Goal: Information Seeking & Learning: Learn about a topic

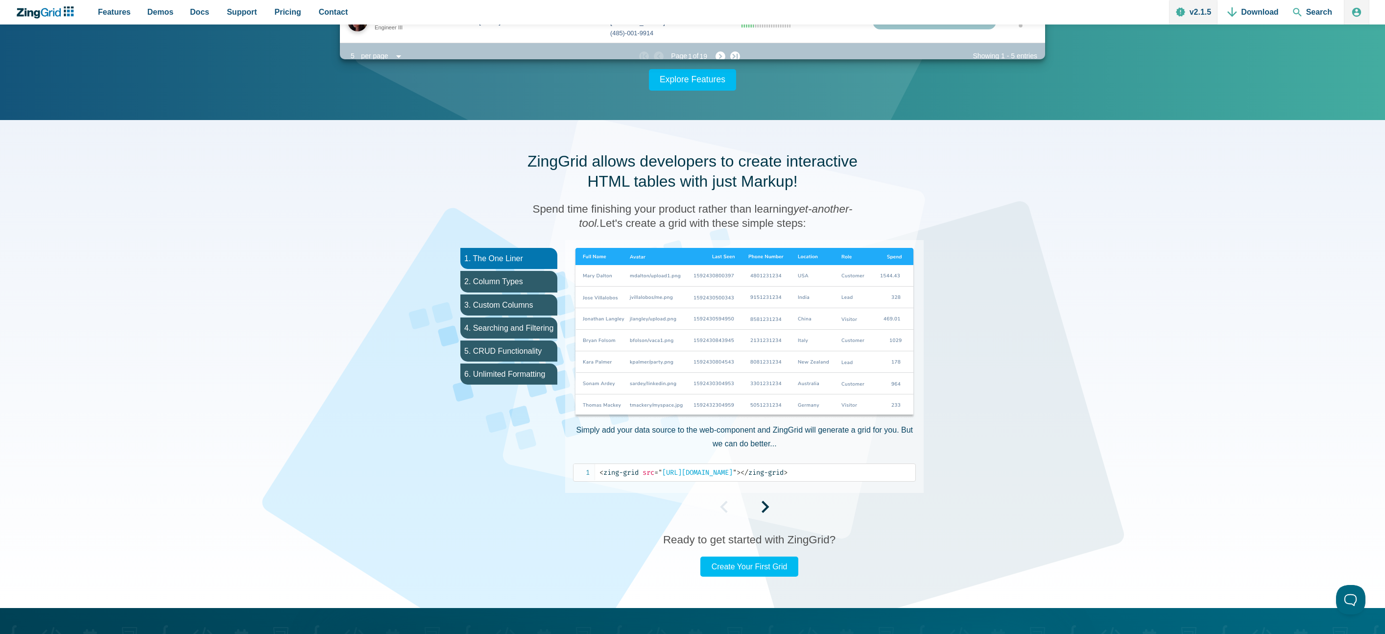
scroll to position [261, 0]
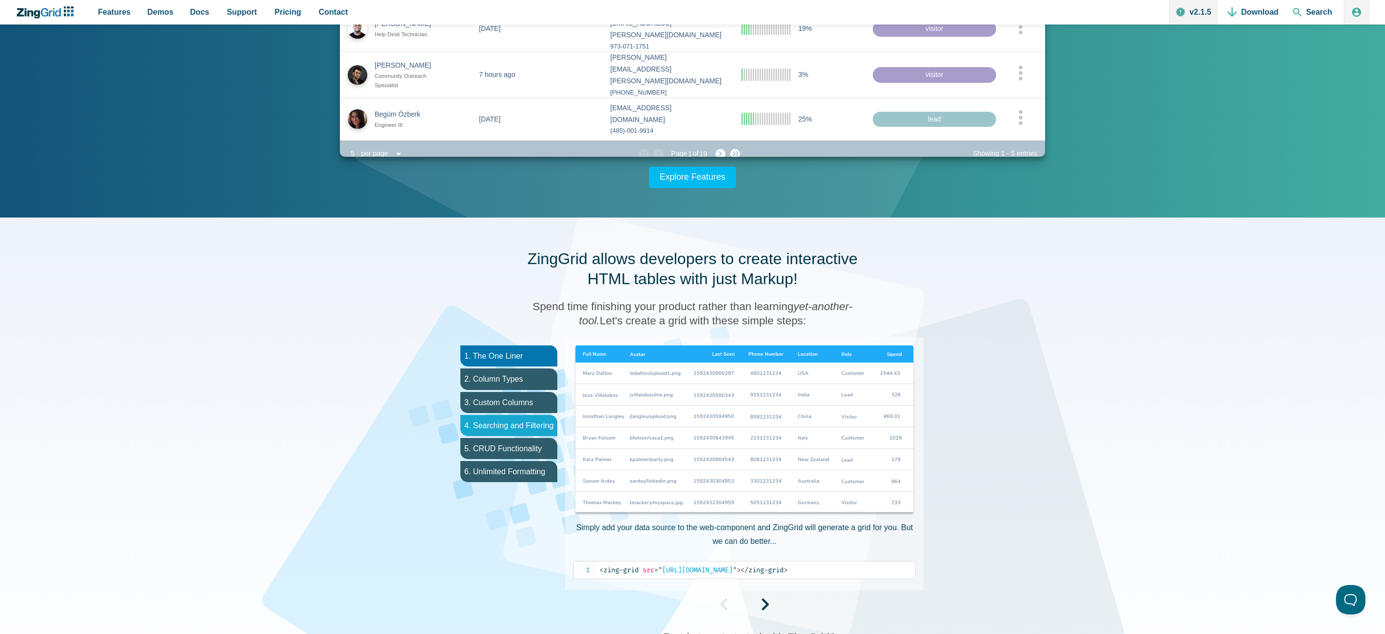
click at [515, 421] on li "4. Searching and Filtering" at bounding box center [508, 425] width 97 height 21
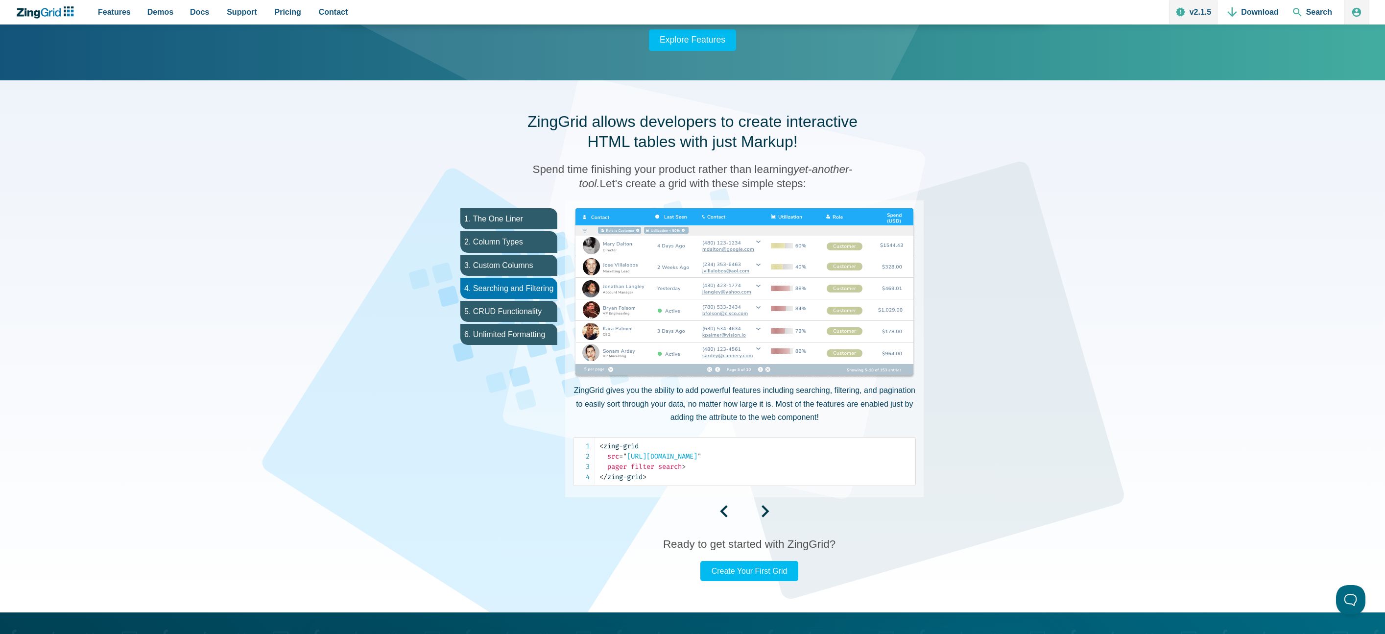
scroll to position [388, 0]
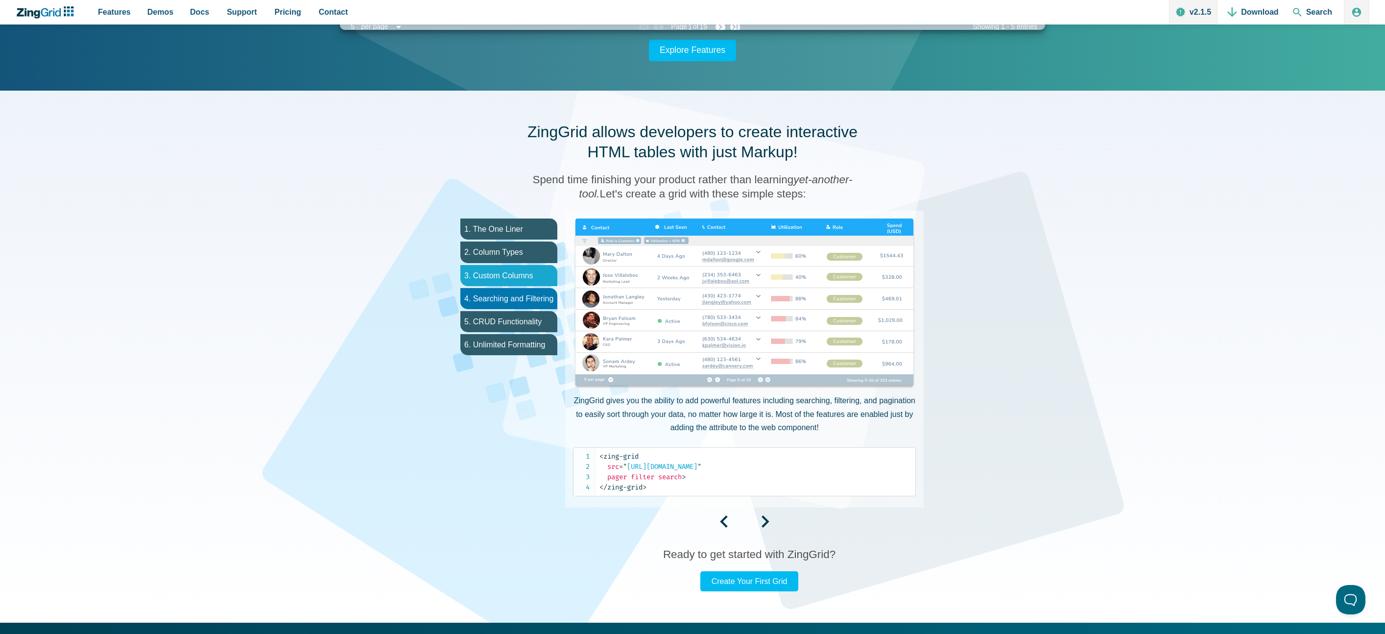
click at [522, 277] on li "3. Custom Columns" at bounding box center [508, 275] width 97 height 21
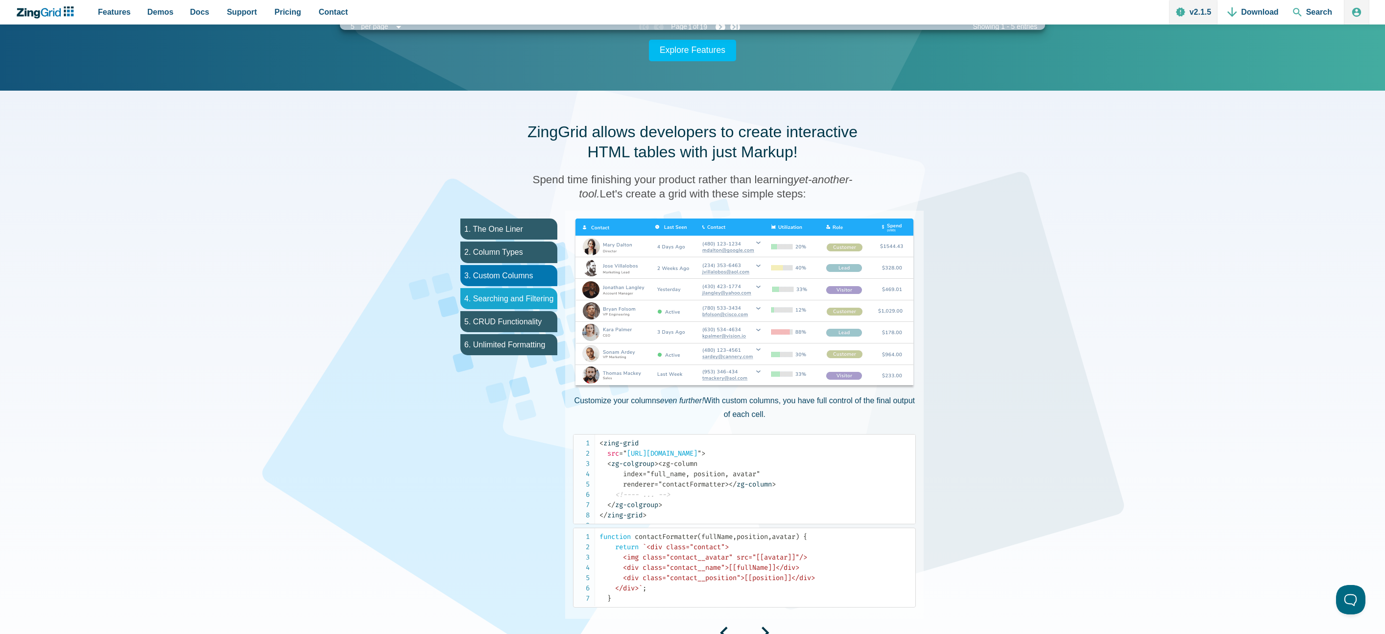
click at [517, 295] on li "4. Searching and Filtering" at bounding box center [508, 298] width 97 height 21
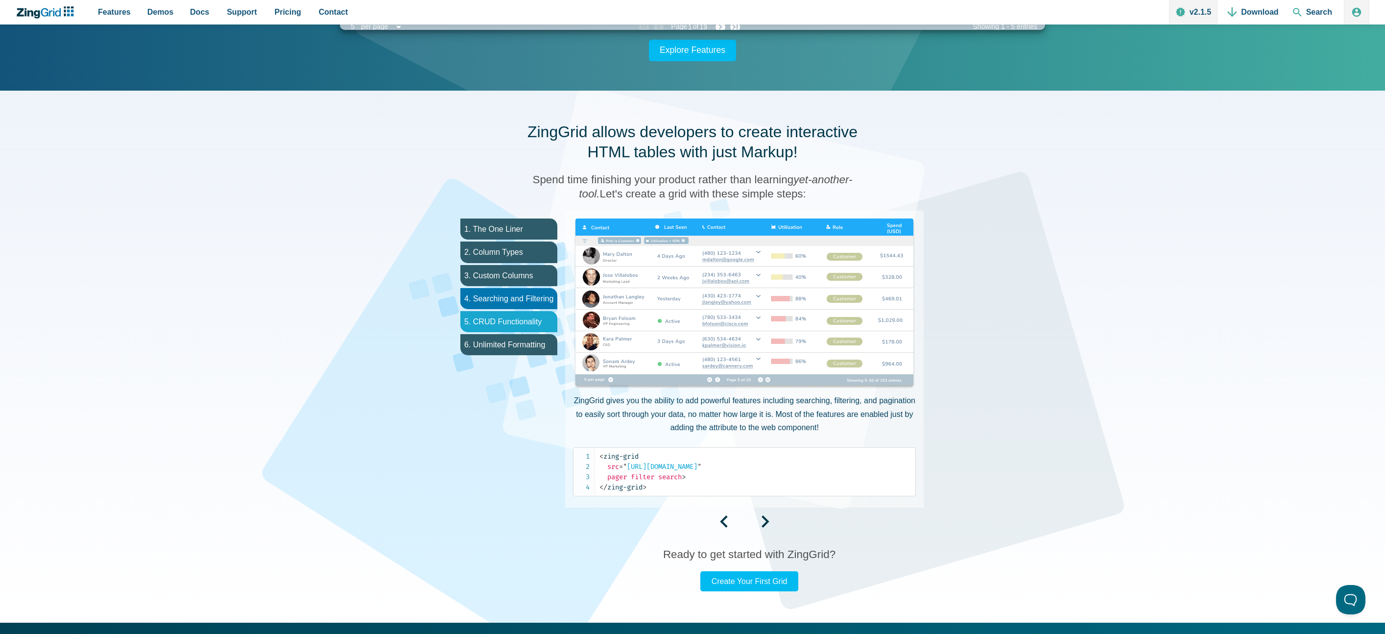
click at [512, 331] on li "5. CRUD Functionality" at bounding box center [508, 321] width 97 height 21
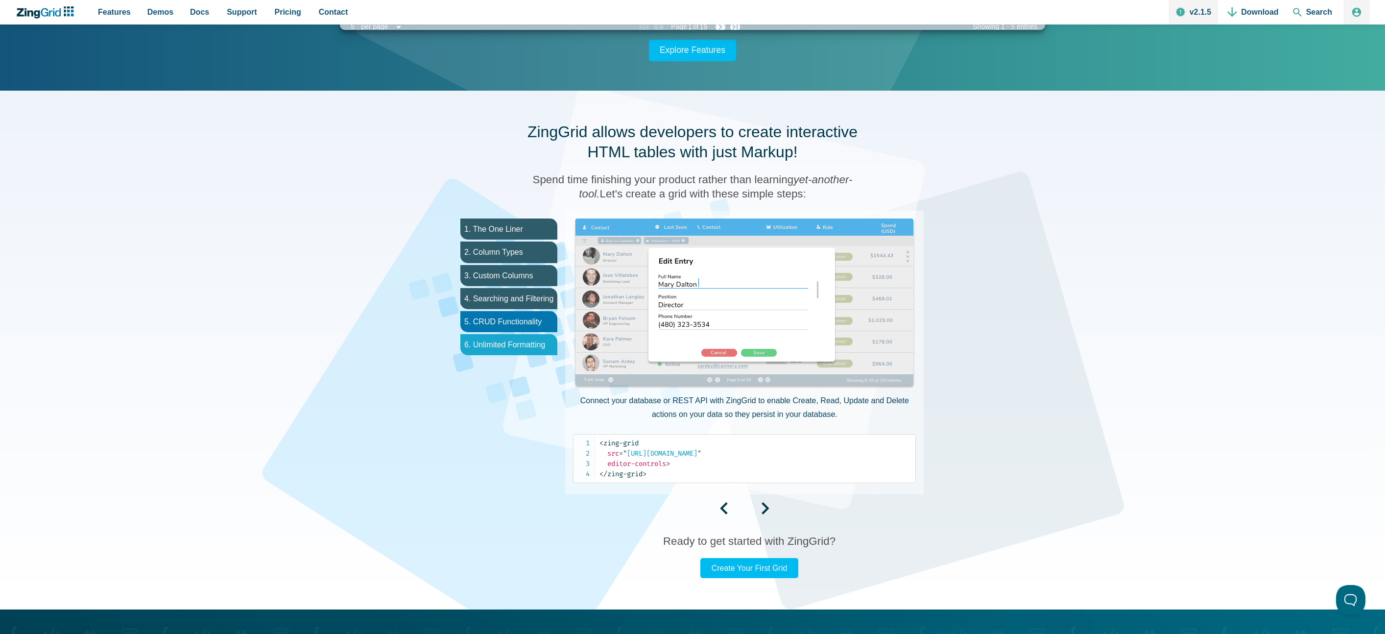
click at [514, 339] on li "6. Unlimited Formatting" at bounding box center [508, 344] width 97 height 21
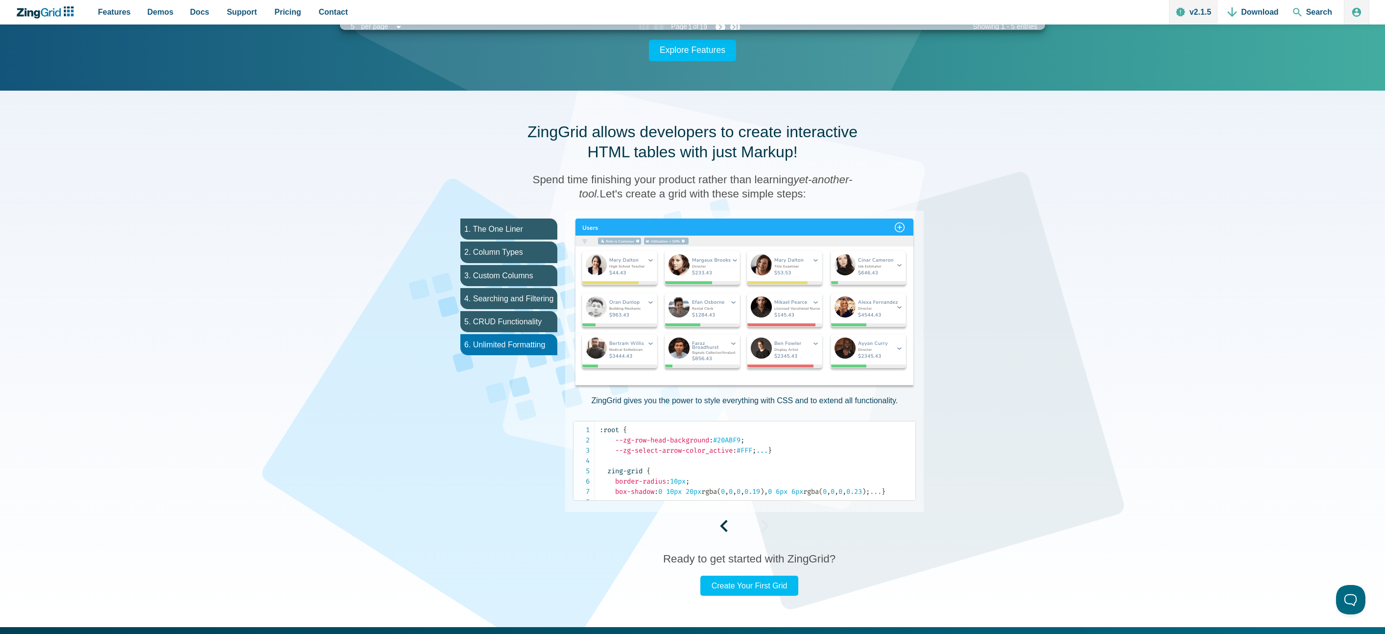
click at [511, 309] on ul "1. The One Liner 2. Column Types 3. Custom Columns 4. Searching and Filtering 5…" at bounding box center [509, 372] width 113 height 323
click at [511, 304] on li "4. Searching and Filtering" at bounding box center [508, 298] width 97 height 21
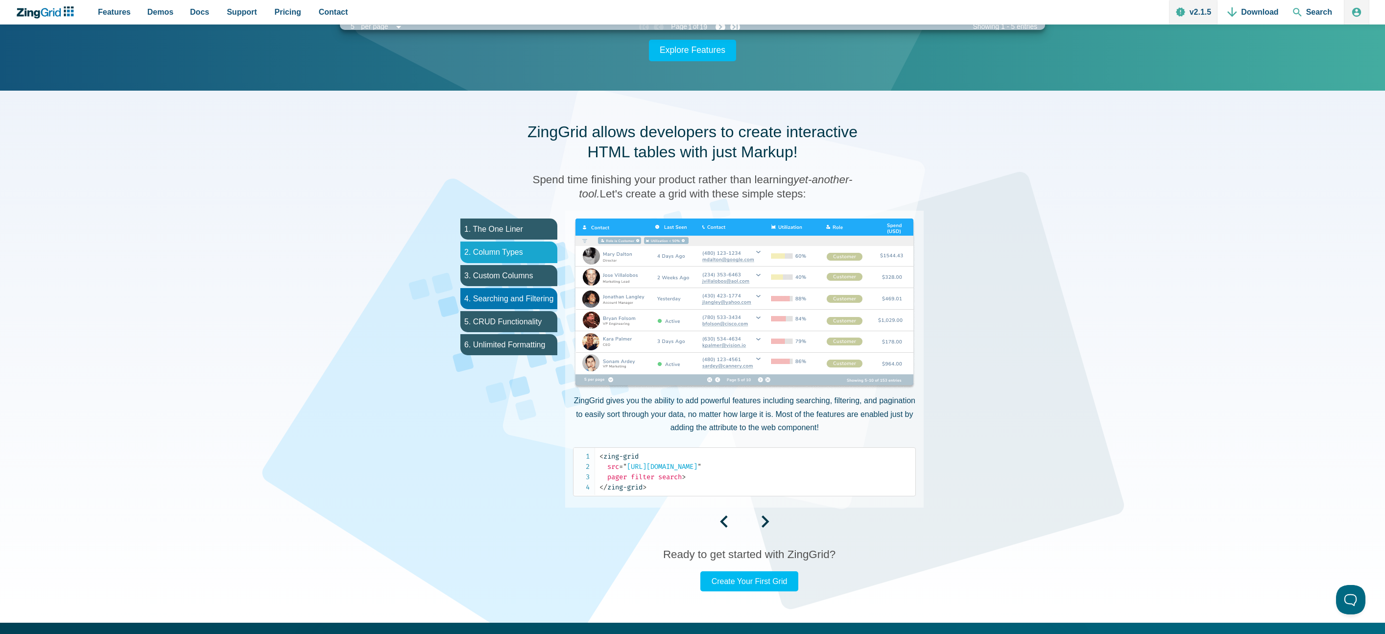
click at [514, 259] on li "2. Column Types" at bounding box center [508, 251] width 97 height 21
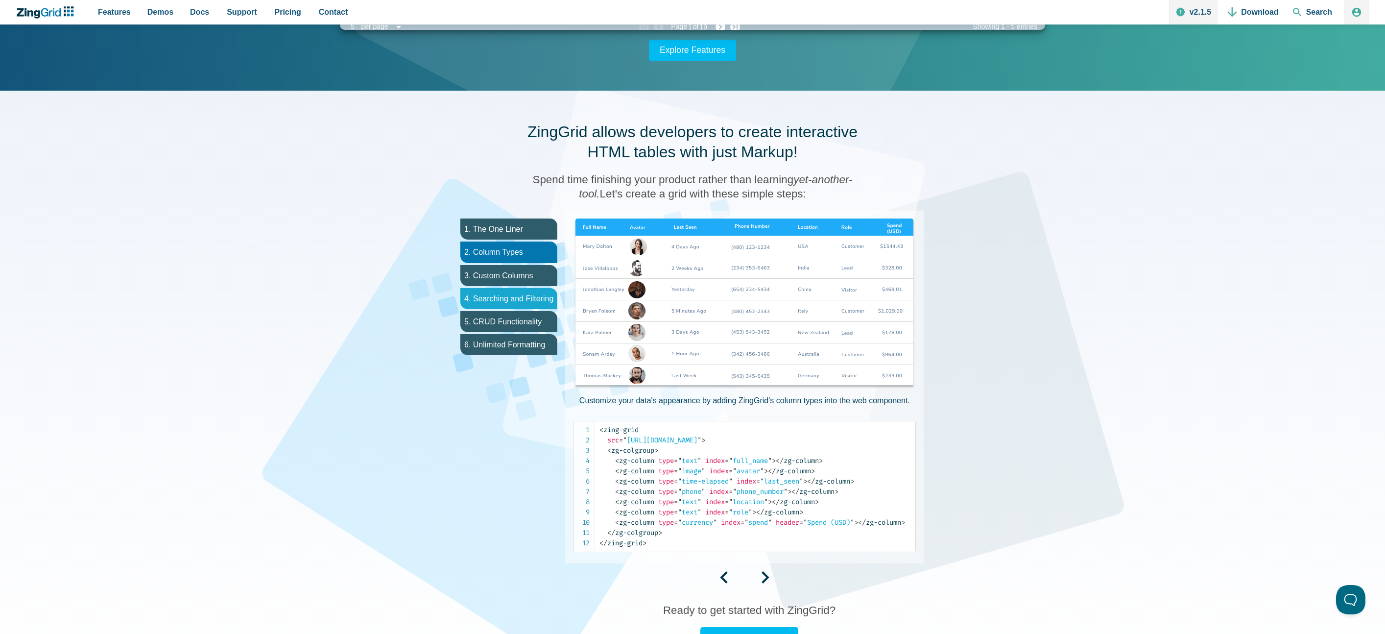
click at [516, 296] on li "4. Searching and Filtering" at bounding box center [508, 298] width 97 height 21
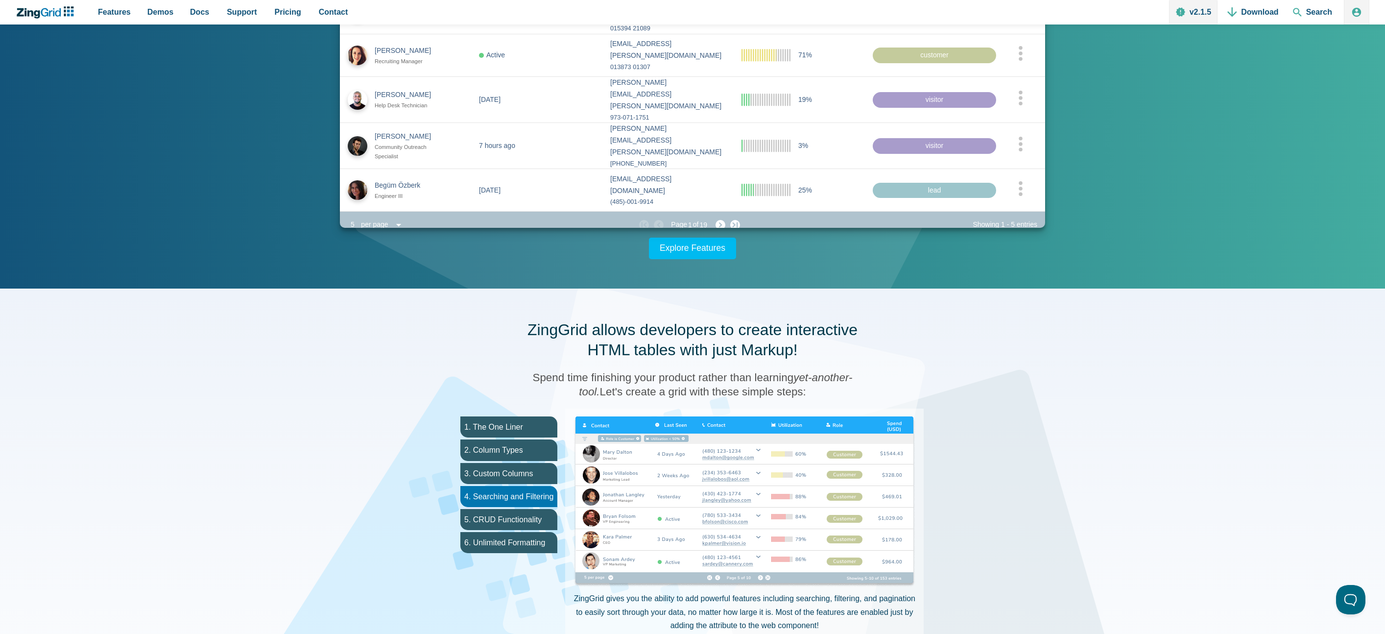
scroll to position [0, 0]
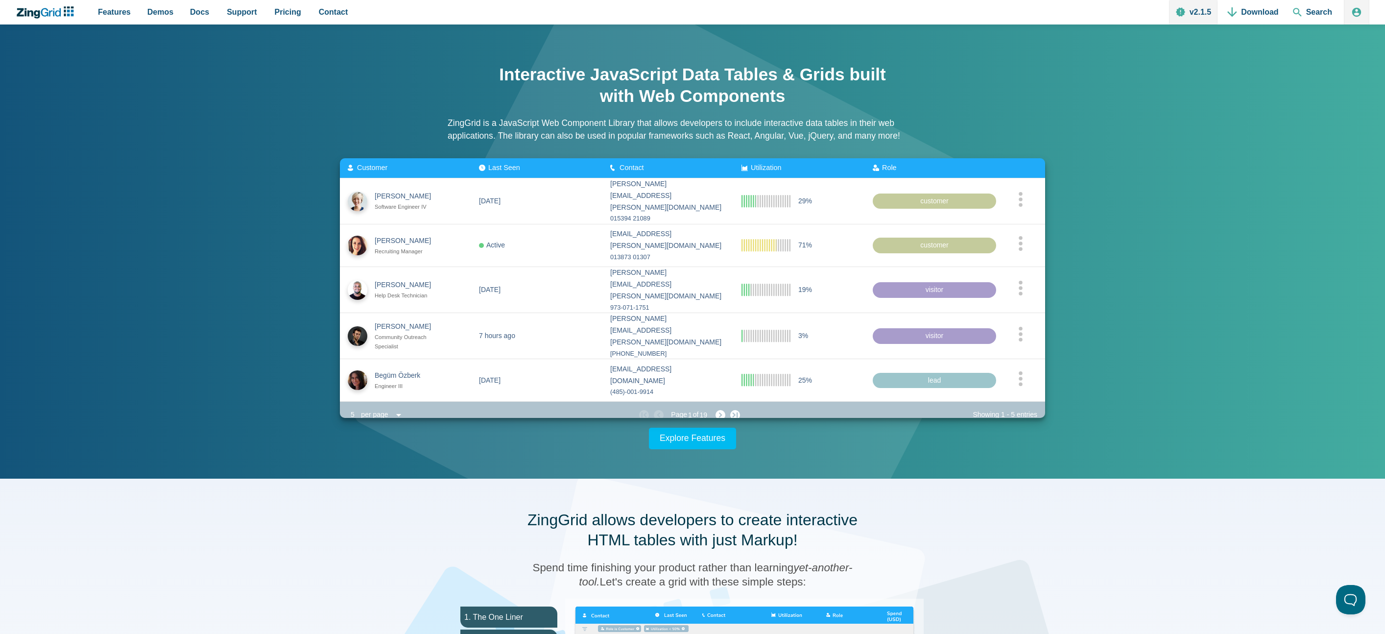
click at [496, 167] on span "Last Seen" at bounding box center [504, 168] width 32 height 8
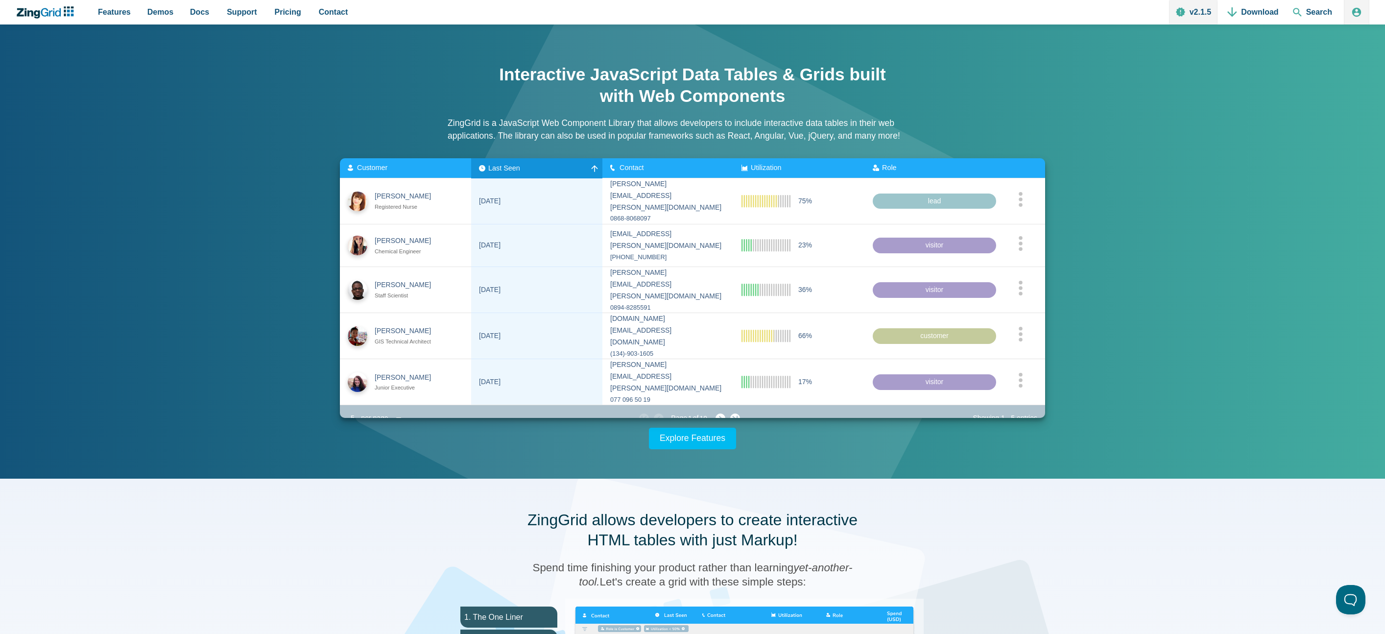
click at [424, 169] on div "Customer" at bounding box center [406, 168] width 116 height 8
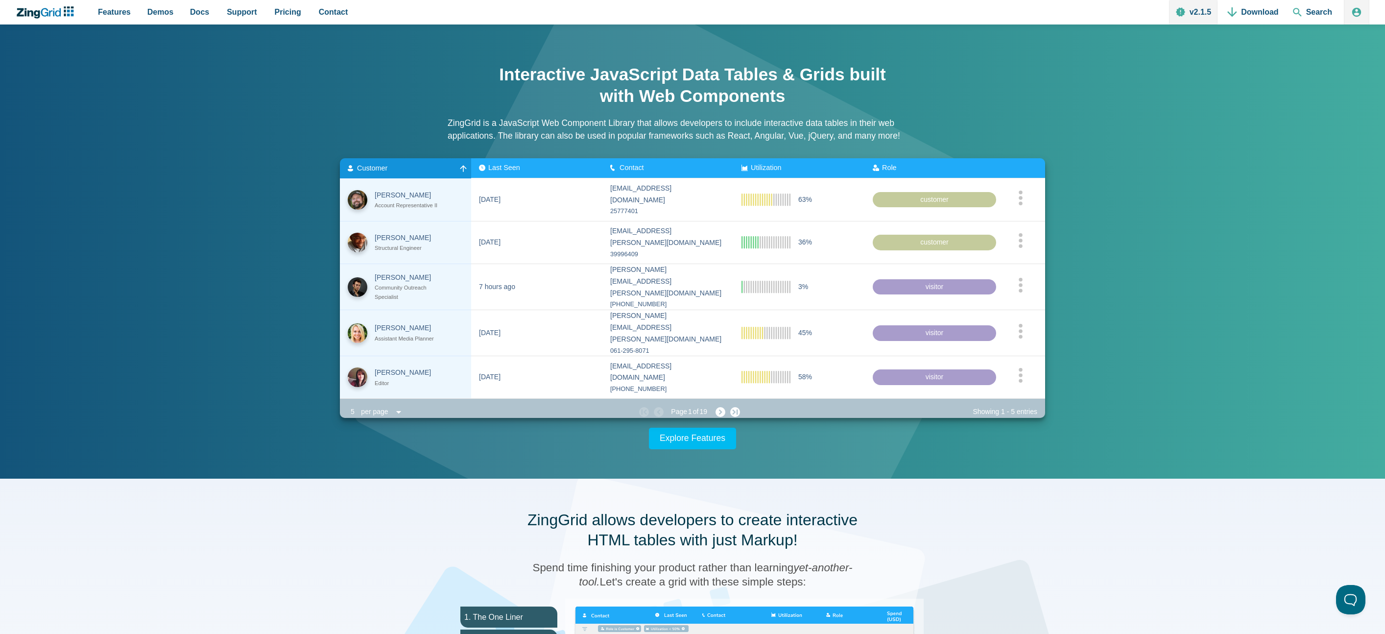
click at [648, 166] on div "Contact" at bounding box center [639, 168] width 58 height 8
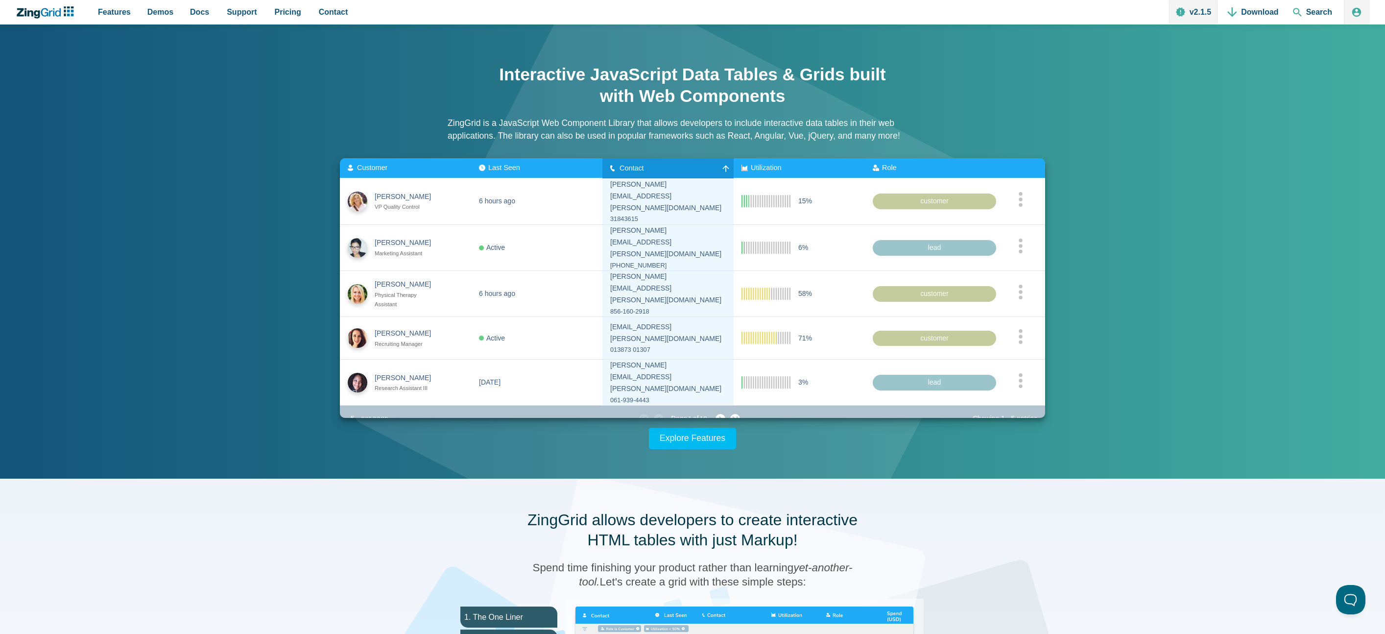
click at [795, 165] on div "Utilization" at bounding box center [771, 168] width 58 height 8
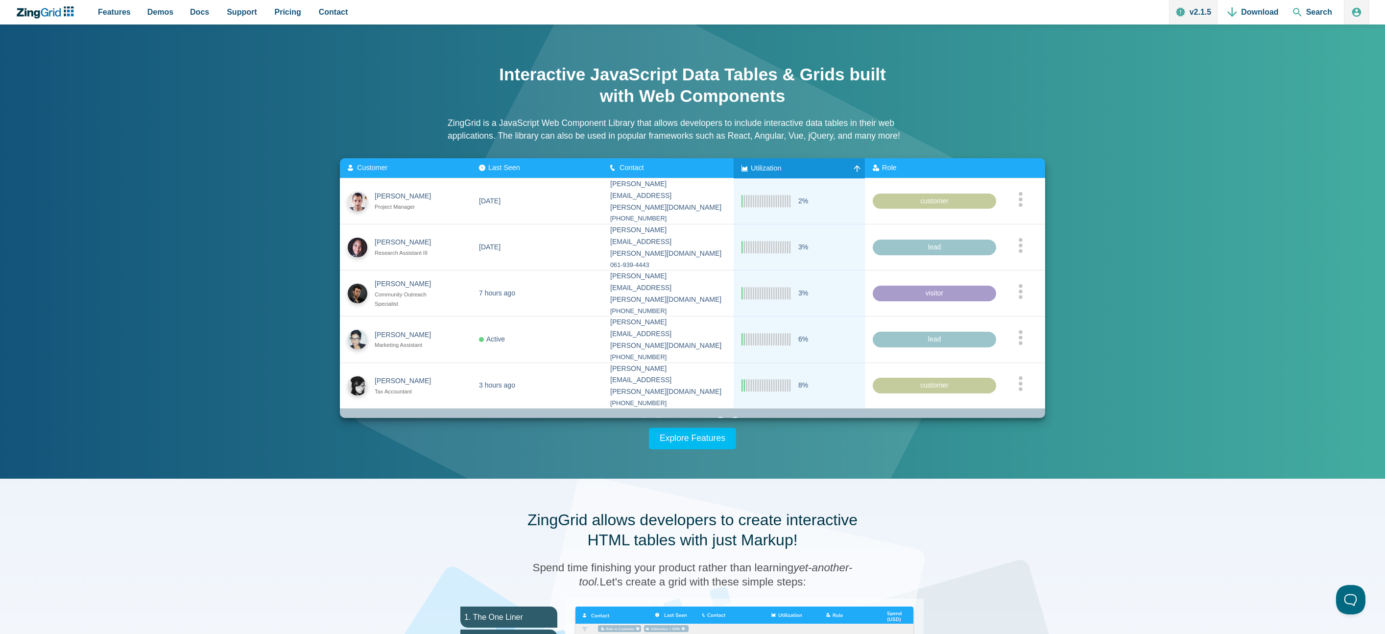
click at [916, 167] on div "Role" at bounding box center [902, 168] width 58 height 8
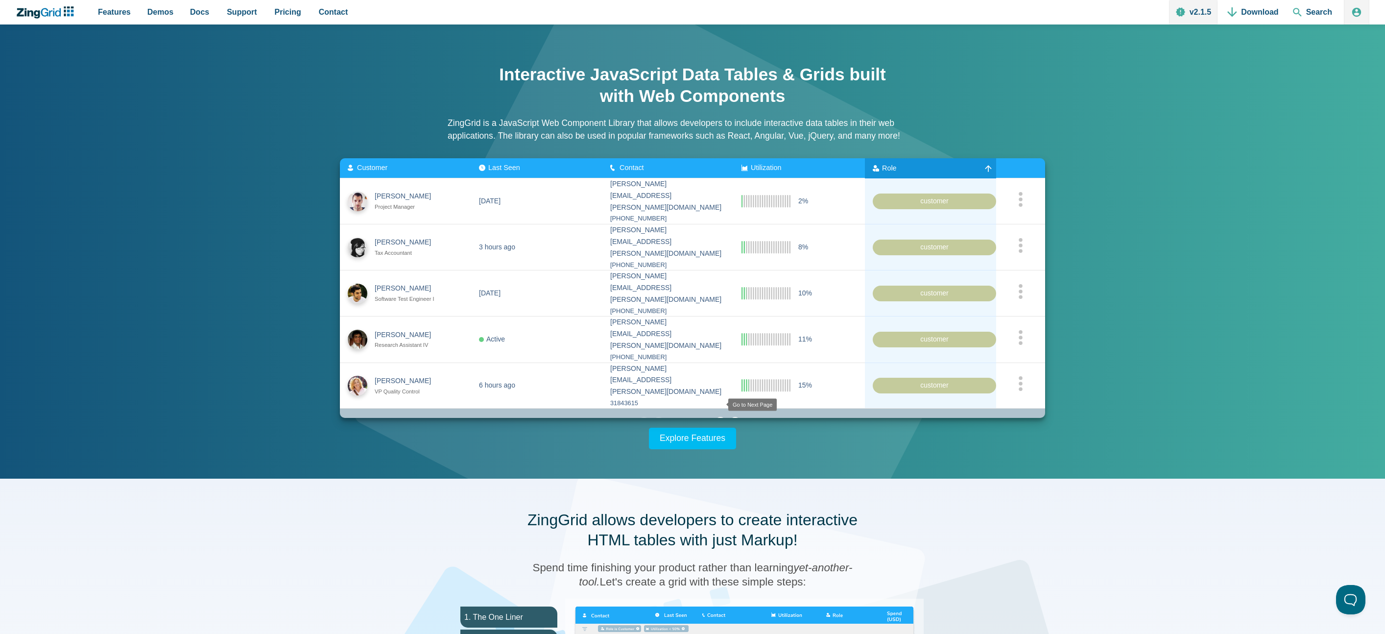
click at [718, 417] on zg-icon "nextpage" at bounding box center [721, 422] width 10 height 10
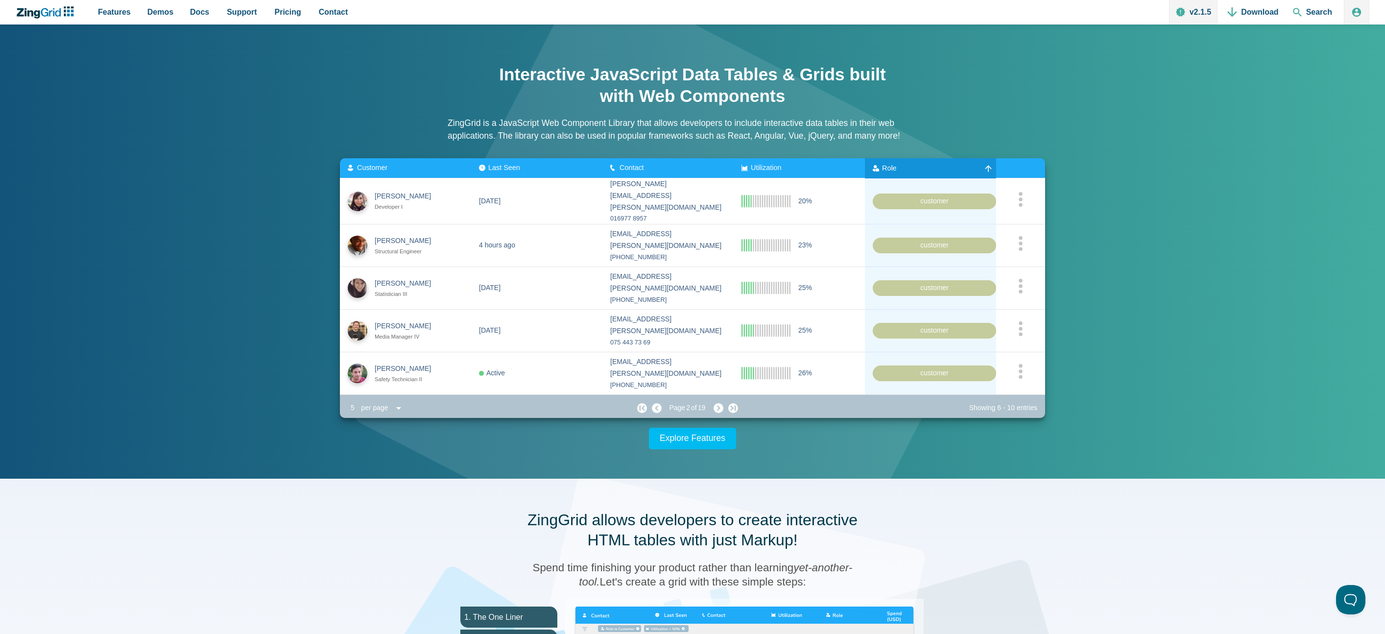
click at [718, 406] on zg-icon "nextpage" at bounding box center [719, 408] width 10 height 10
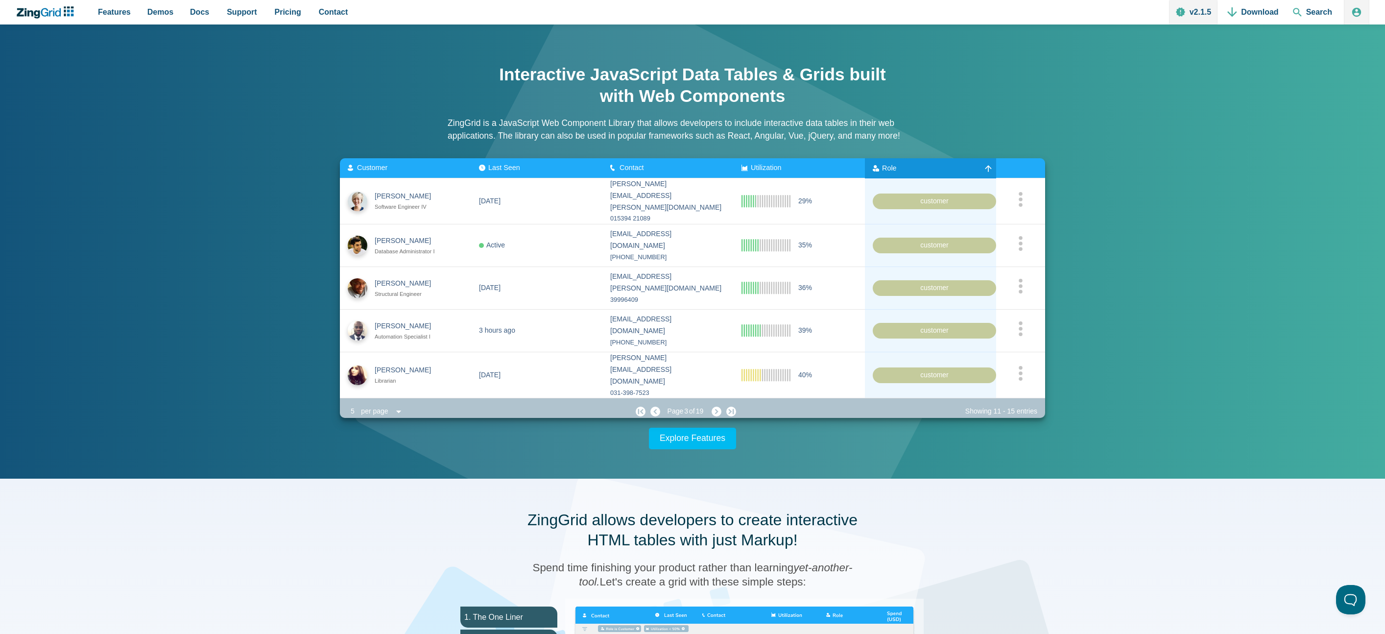
click at [718, 407] on zg-button "nextpage" at bounding box center [714, 412] width 15 height 10
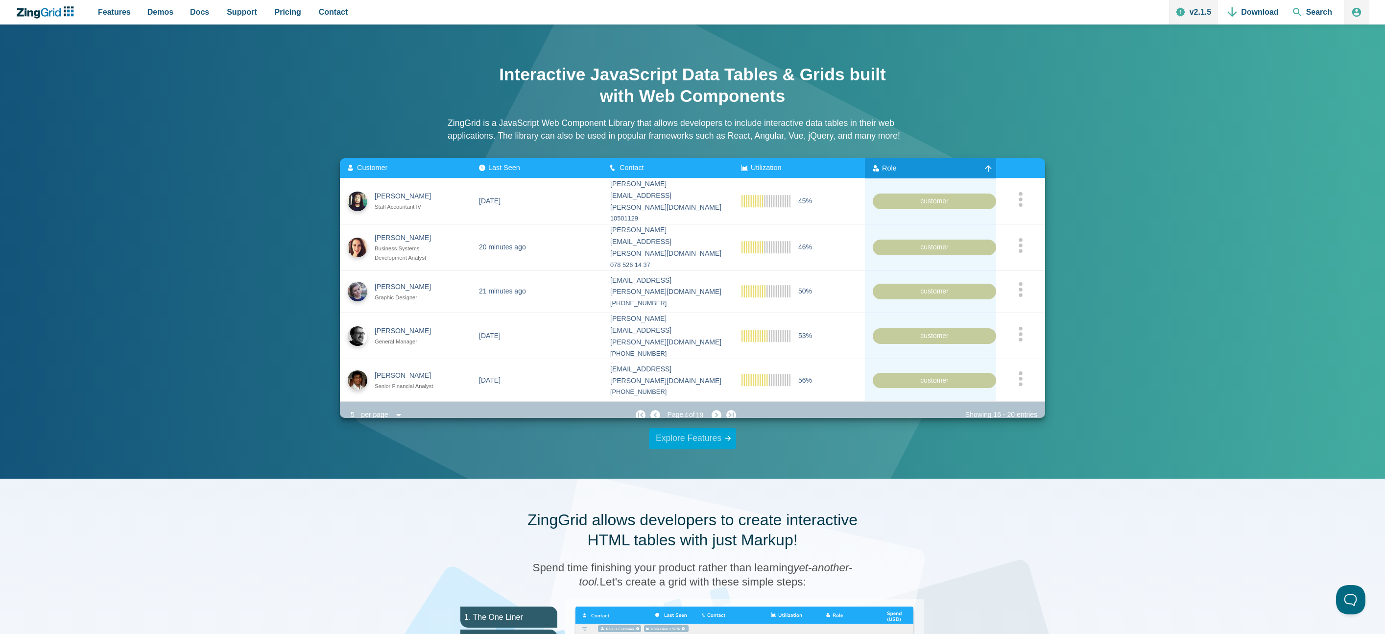
click at [714, 440] on link "Explore Features" at bounding box center [692, 439] width 87 height 22
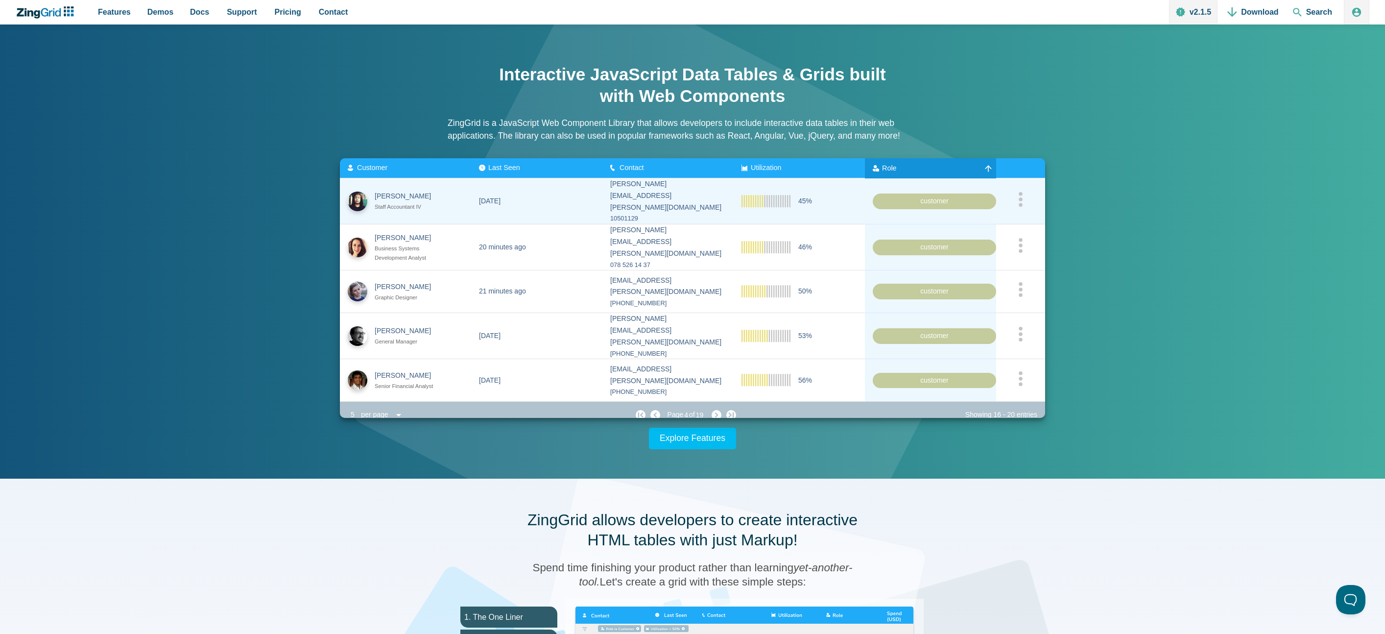
click at [929, 199] on div "customer" at bounding box center [934, 201] width 123 height 16
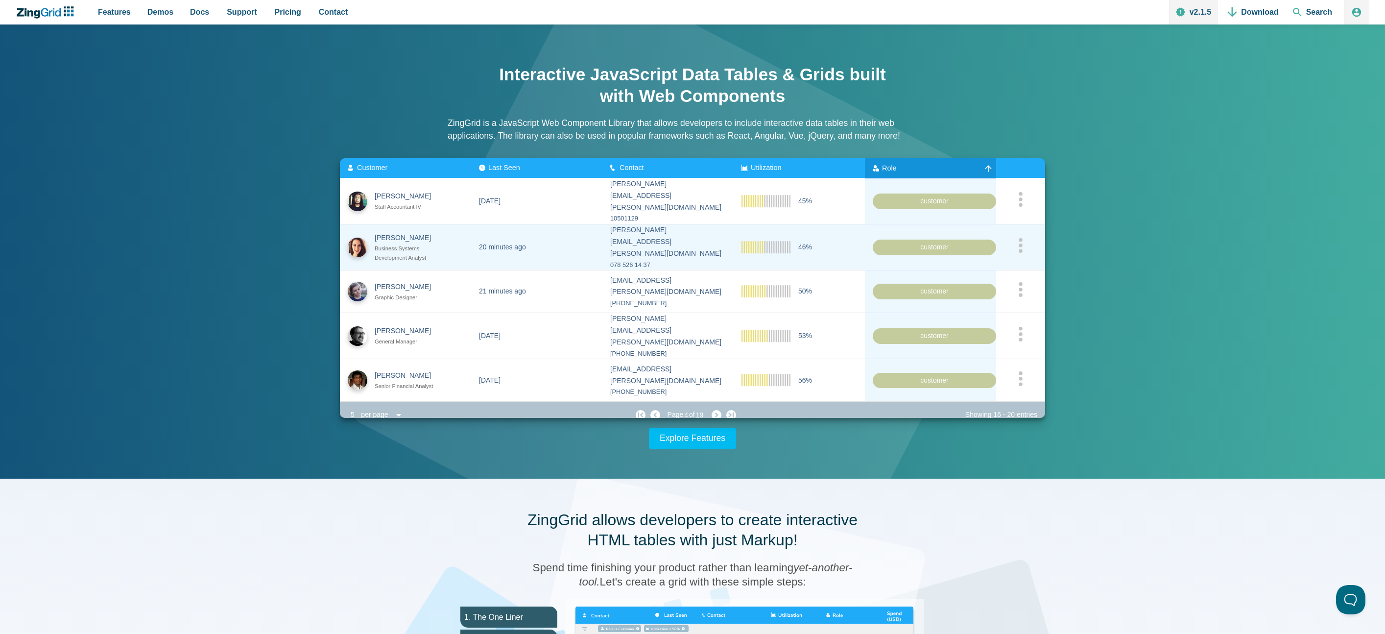
click at [945, 240] on div "customer" at bounding box center [934, 248] width 123 height 16
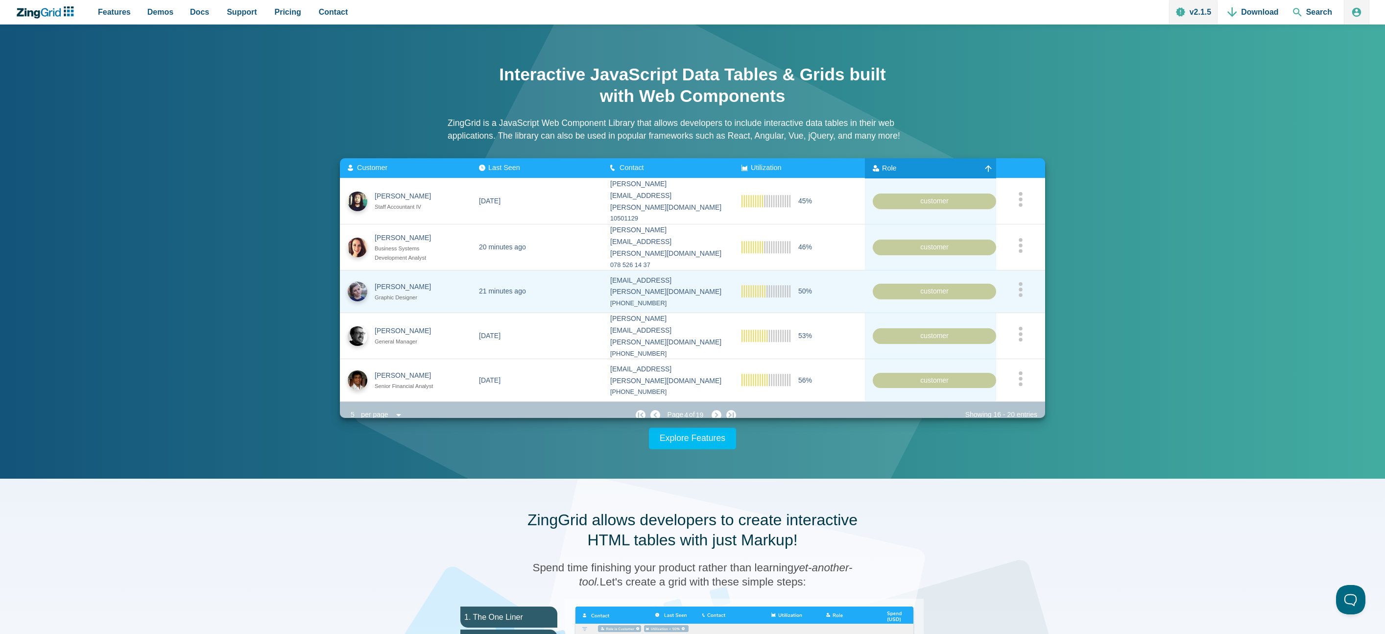
click at [947, 272] on zg-cell "customer" at bounding box center [930, 291] width 131 height 43
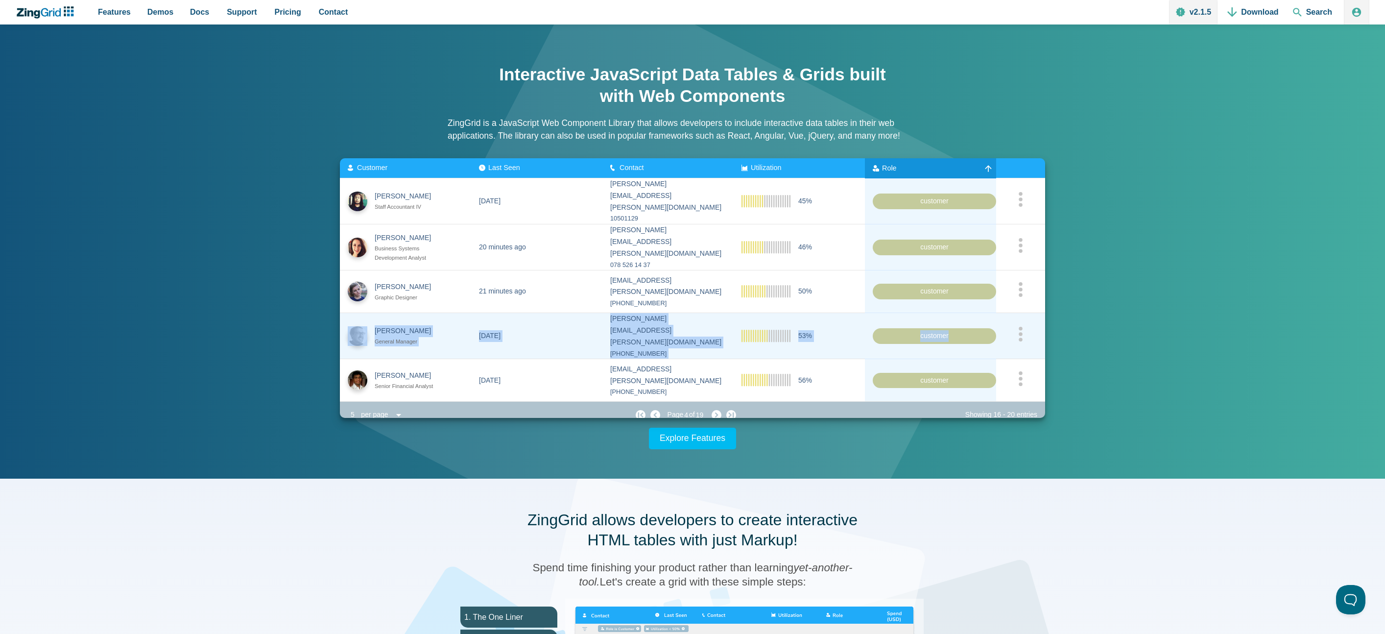
drag, startPoint x: 950, startPoint y: 294, endPoint x: 956, endPoint y: 351, distance: 56.6
click at [0, 0] on slot "[PERSON_NAME] Staff Accountant IV [DATE] [PERSON_NAME][EMAIL_ADDRESS][PERSON_NA…" at bounding box center [0, 0] width 0 height 0
click at [956, 359] on zg-cell "customer" at bounding box center [930, 380] width 131 height 43
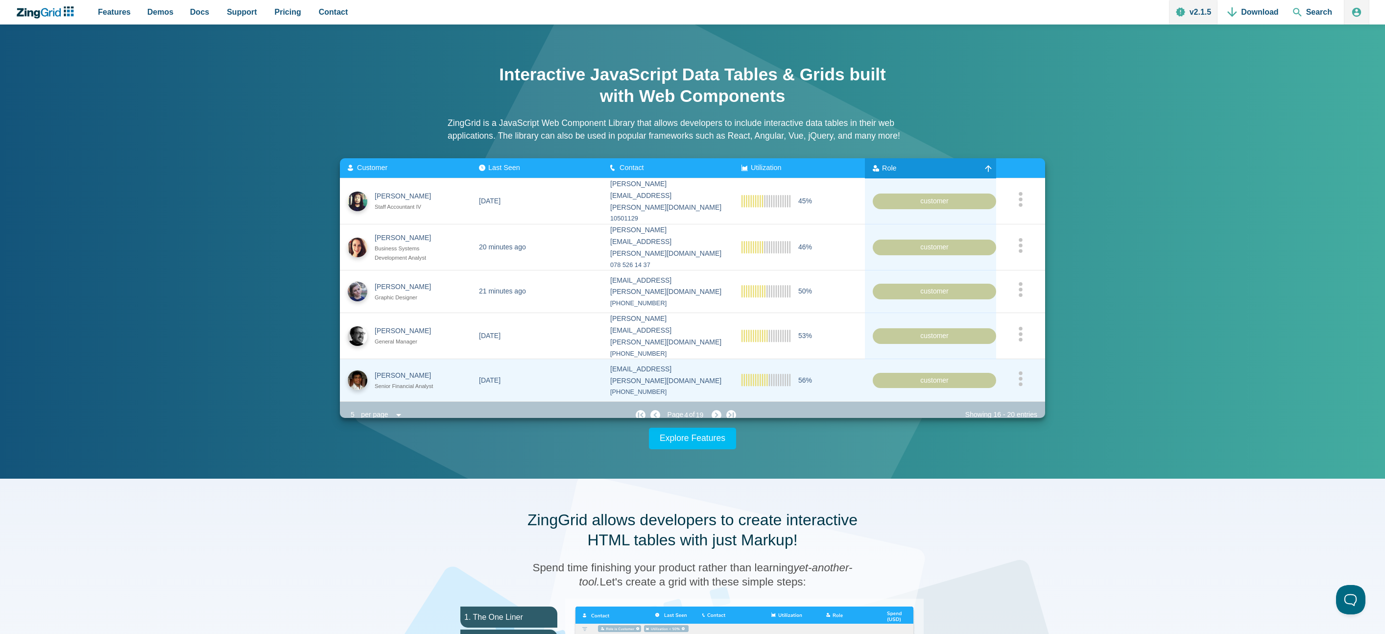
click at [956, 359] on zg-cell "customer" at bounding box center [930, 380] width 131 height 43
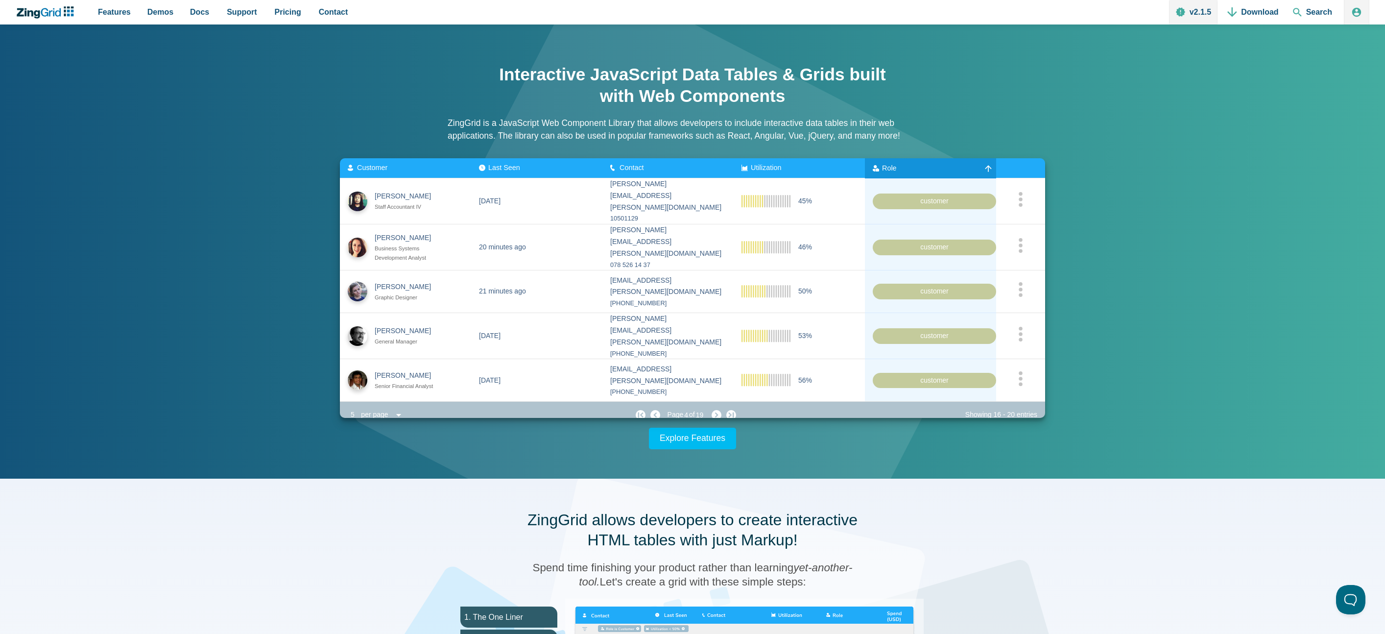
click at [1230, 356] on div "Interactive JavaScript Data Tables & Grids built with Web Components ZingGrid i…" at bounding box center [692, 251] width 1385 height 454
